Goal: Browse casually: Explore the website without a specific task or goal

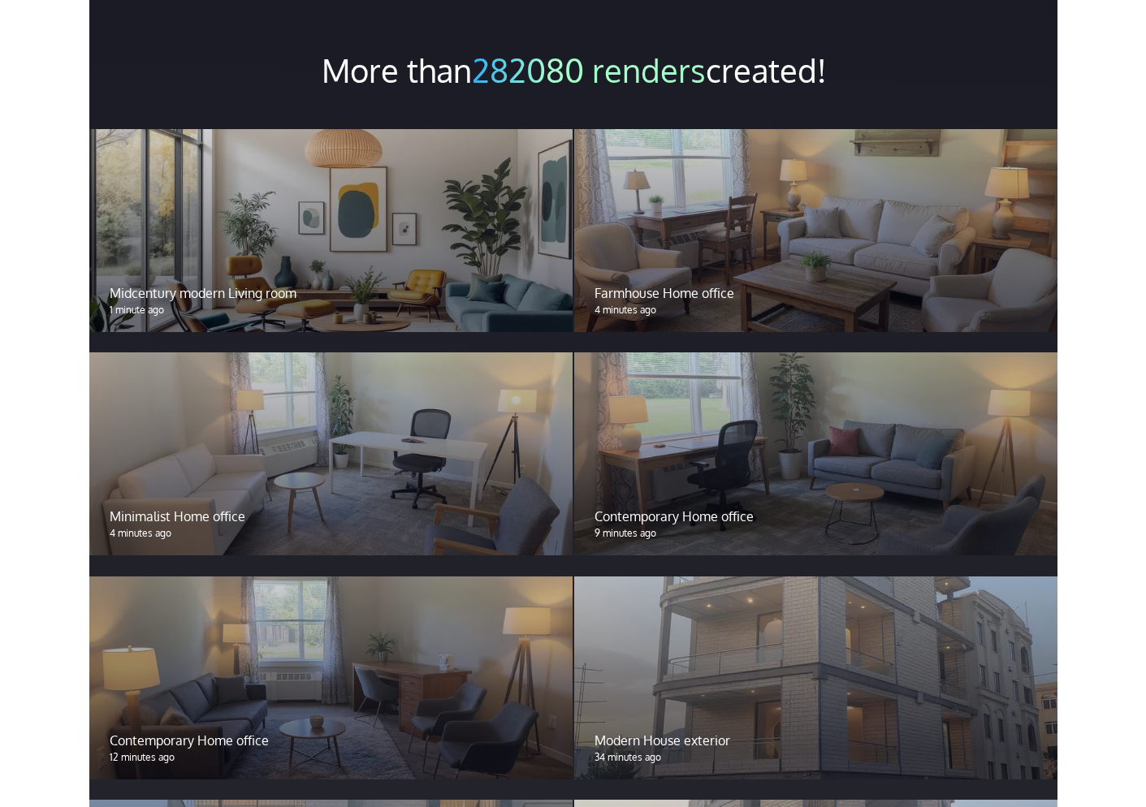
scroll to position [1173, 0]
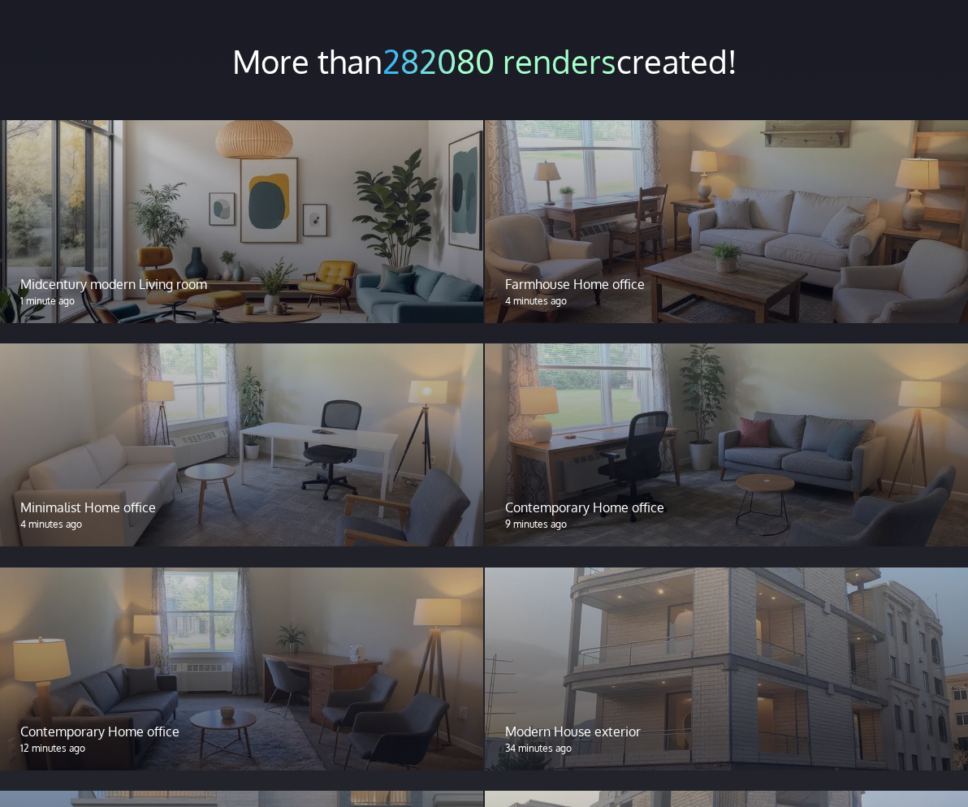
click at [377, 264] on div "Midcentury modern Living room 1 minute ago" at bounding box center [241, 291] width 483 height 63
click at [306, 265] on div "Midcentury modern Living room 1 minute ago" at bounding box center [241, 291] width 483 height 63
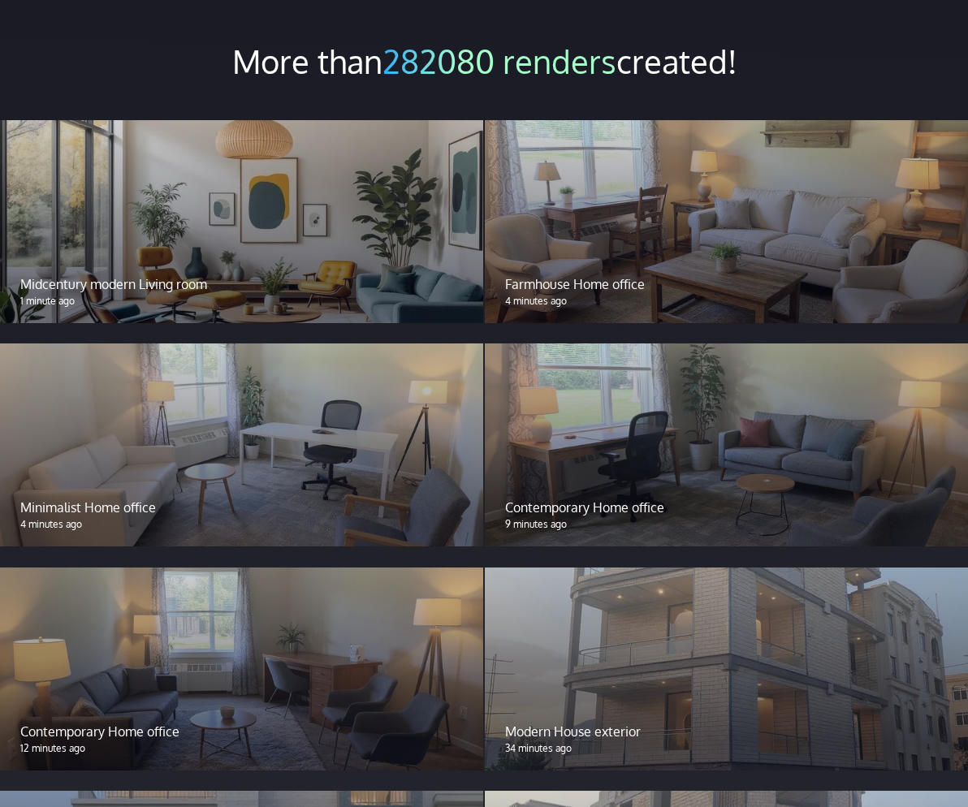
drag, startPoint x: 306, startPoint y: 265, endPoint x: 188, endPoint y: 197, distance: 136.4
click at [188, 197] on div at bounding box center [241, 221] width 483 height 203
click at [255, 280] on p "Midcentury modern Living room" at bounding box center [241, 284] width 443 height 19
click at [360, 175] on div at bounding box center [241, 221] width 483 height 203
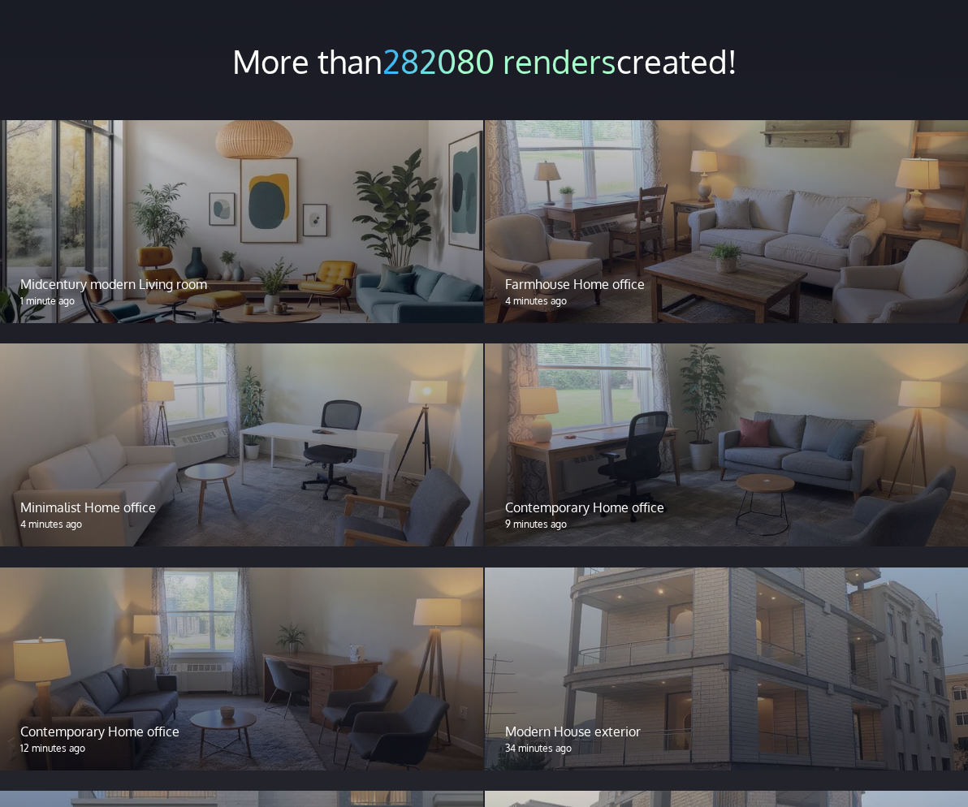
click at [360, 175] on div at bounding box center [241, 221] width 483 height 203
click at [384, 192] on div at bounding box center [241, 221] width 483 height 203
drag, startPoint x: 384, startPoint y: 192, endPoint x: 338, endPoint y: 175, distance: 49.3
click at [338, 175] on div at bounding box center [241, 221] width 483 height 203
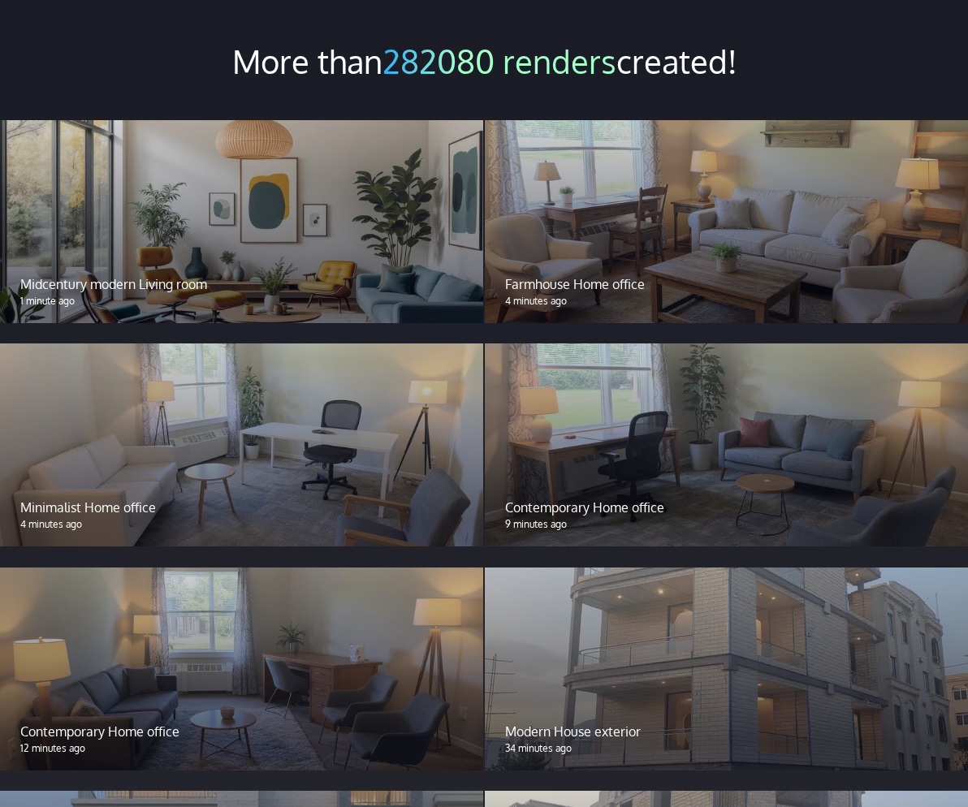
click at [262, 190] on div at bounding box center [241, 221] width 483 height 203
click at [265, 201] on div at bounding box center [241, 221] width 483 height 203
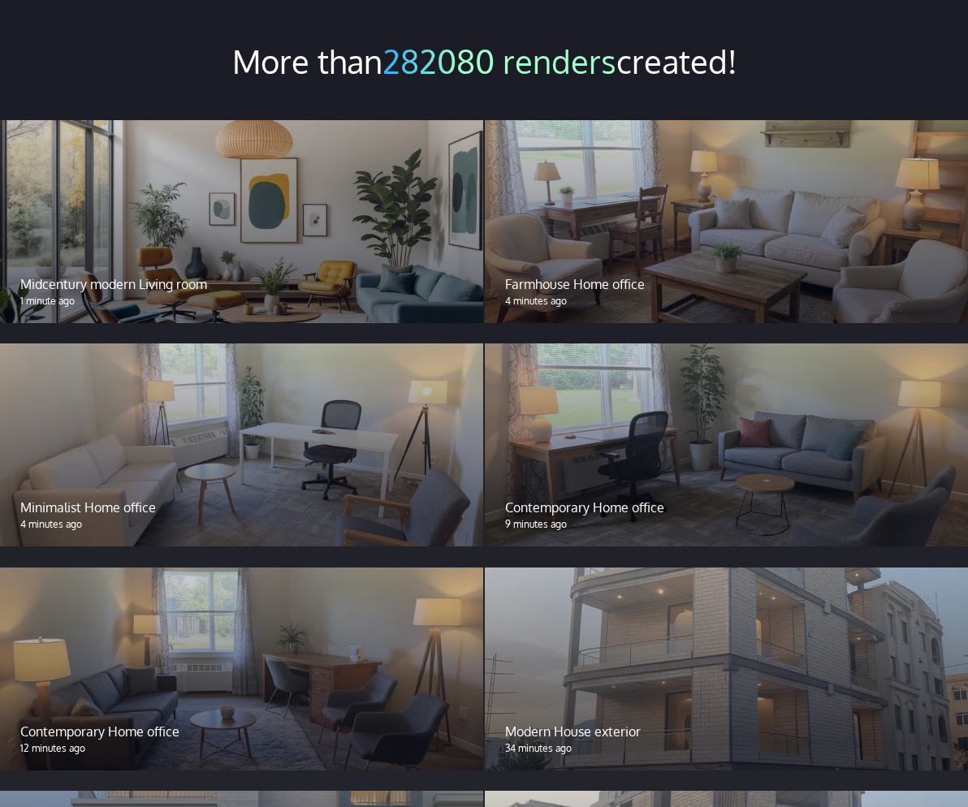
click at [265, 201] on div at bounding box center [241, 221] width 483 height 203
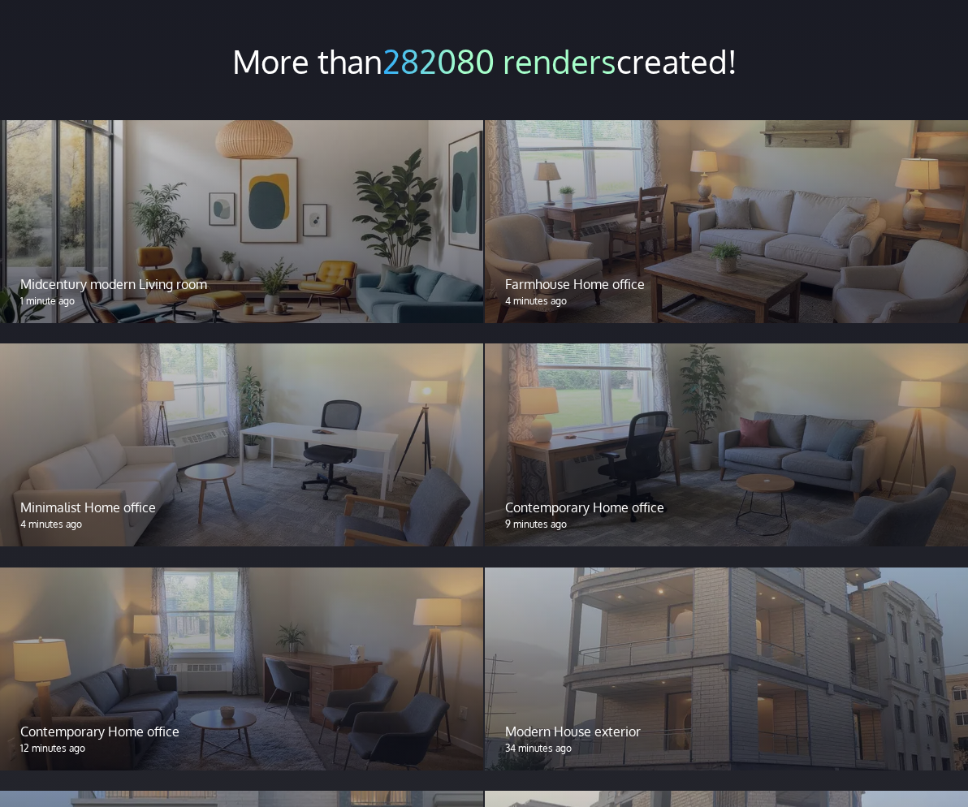
click at [265, 201] on div at bounding box center [241, 221] width 483 height 203
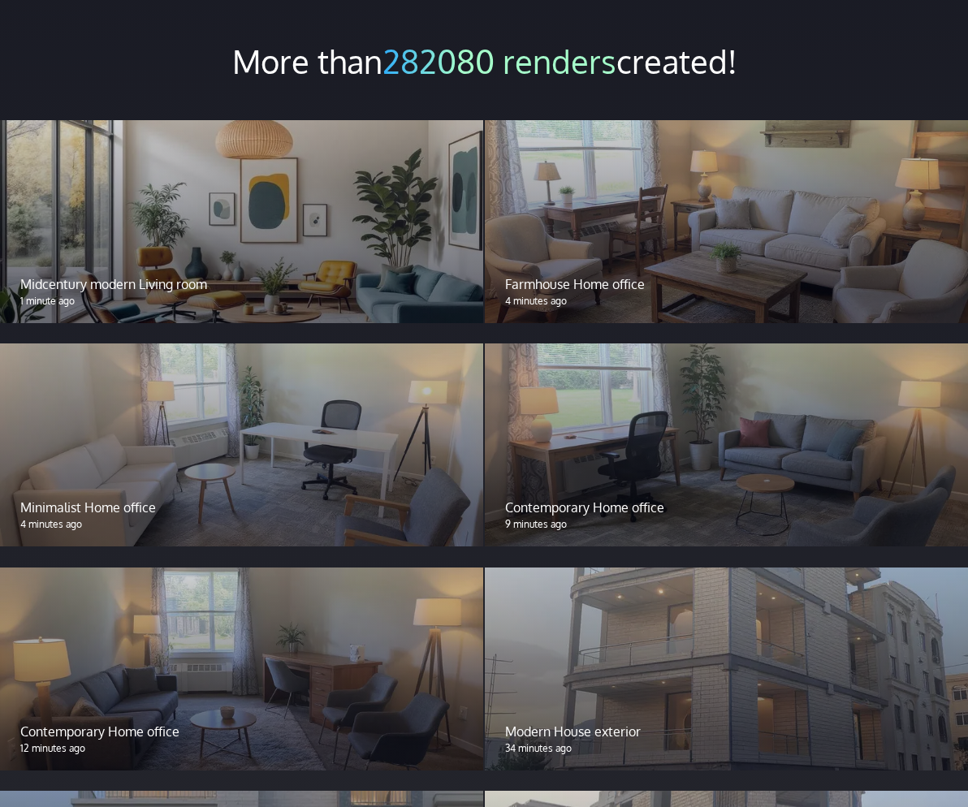
click at [213, 213] on div at bounding box center [241, 221] width 483 height 203
click at [253, 201] on div at bounding box center [241, 221] width 483 height 203
drag, startPoint x: 253, startPoint y: 201, endPoint x: 269, endPoint y: 239, distance: 40.4
click at [269, 239] on div at bounding box center [241, 221] width 483 height 203
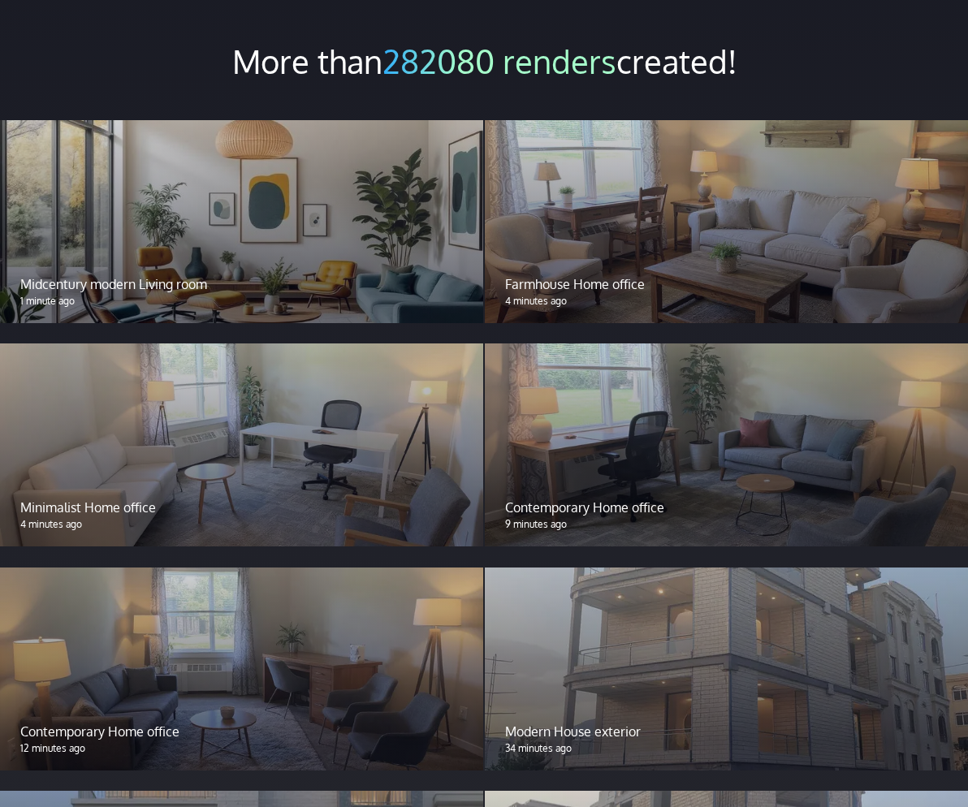
click at [273, 206] on div at bounding box center [241, 221] width 483 height 203
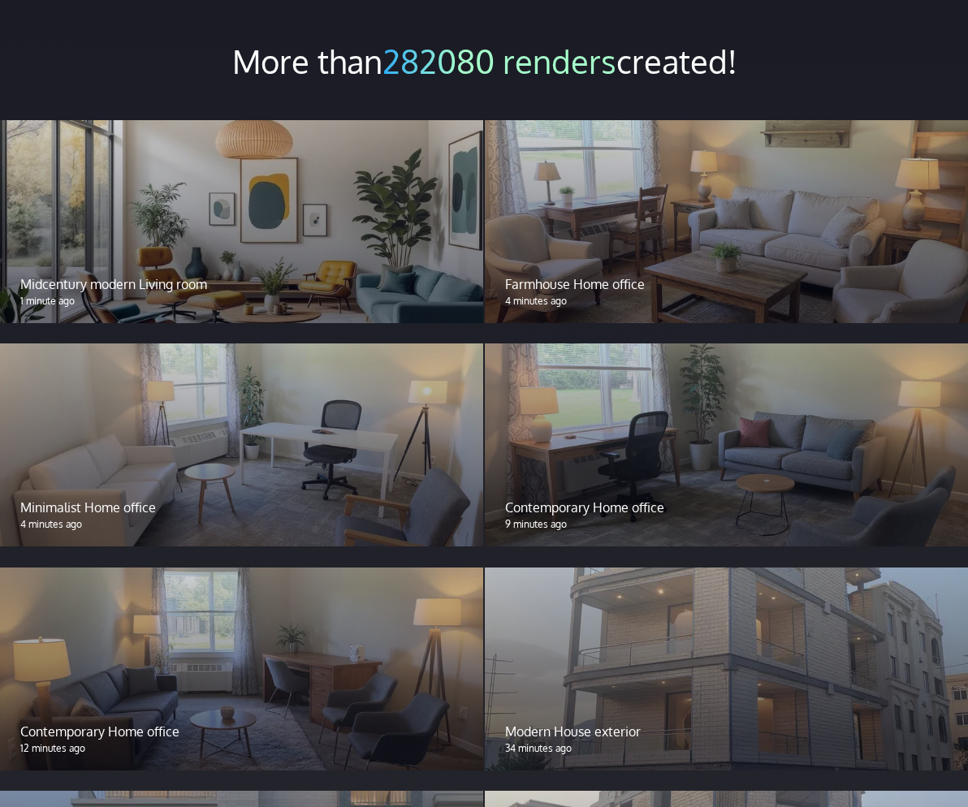
click at [273, 206] on div at bounding box center [241, 221] width 483 height 203
click at [216, 204] on div at bounding box center [241, 221] width 483 height 203
click at [569, 243] on div at bounding box center [726, 221] width 483 height 203
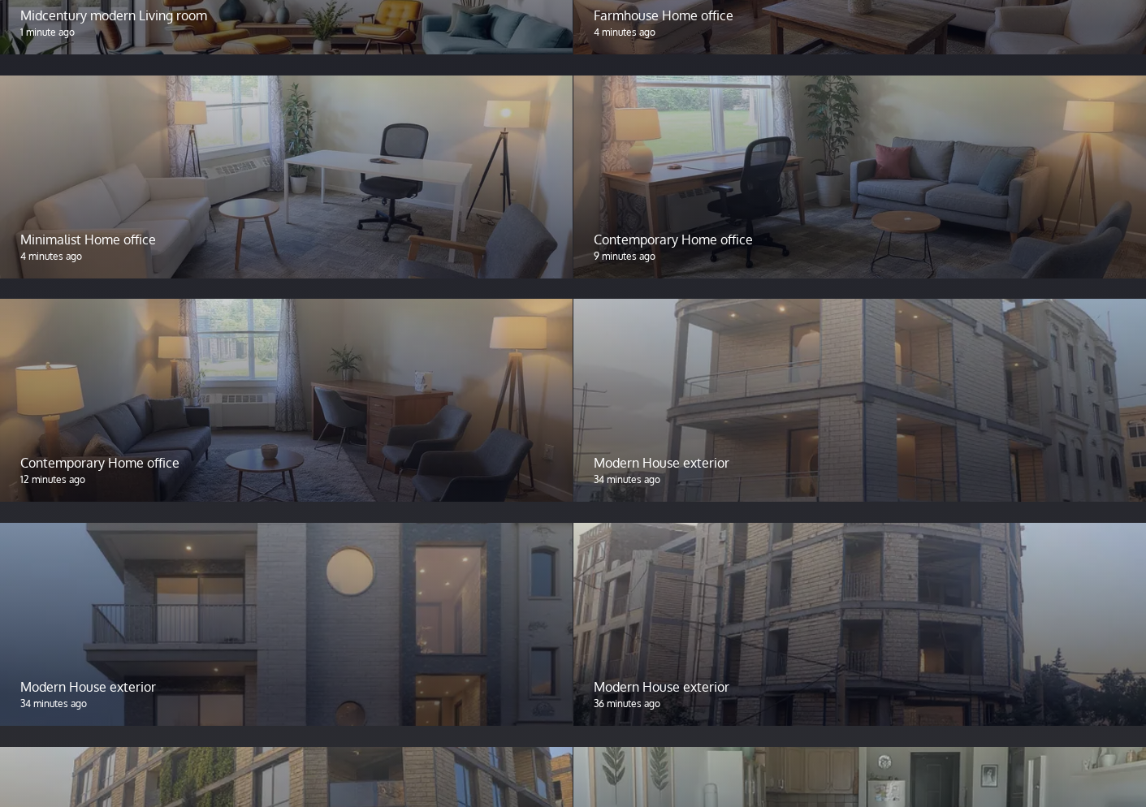
scroll to position [1582, 0]
